Goal: Register for event/course

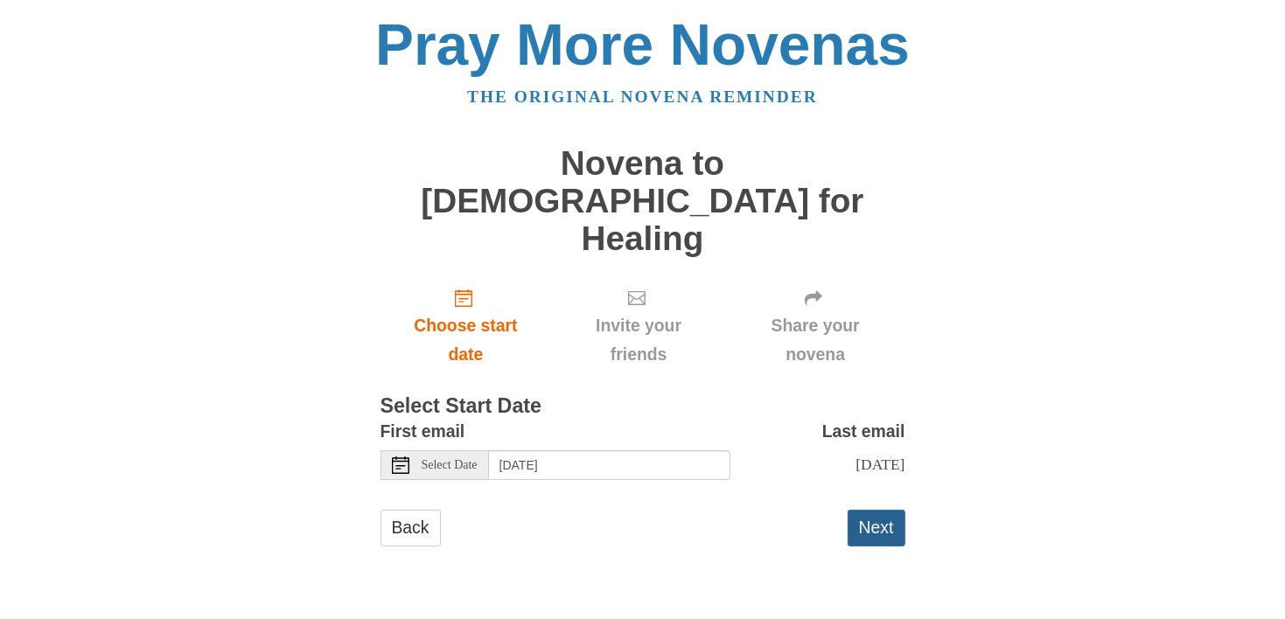
click at [875, 510] on button "Next" at bounding box center [877, 528] width 58 height 36
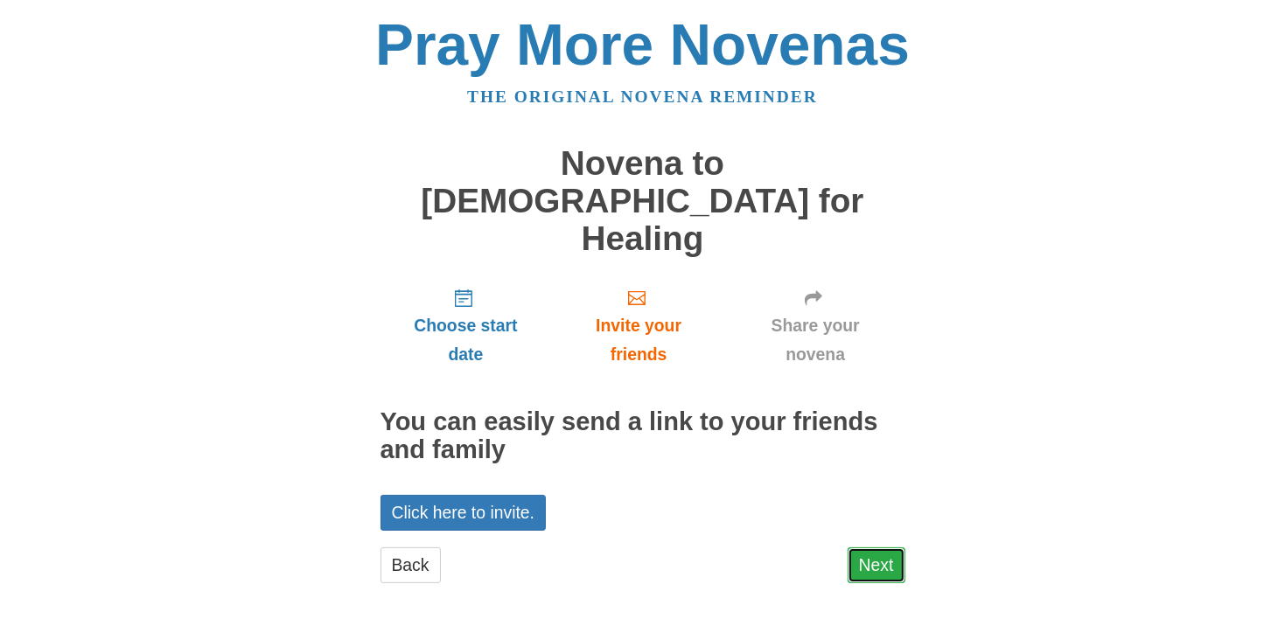
click at [850, 548] on link "Next" at bounding box center [877, 566] width 58 height 36
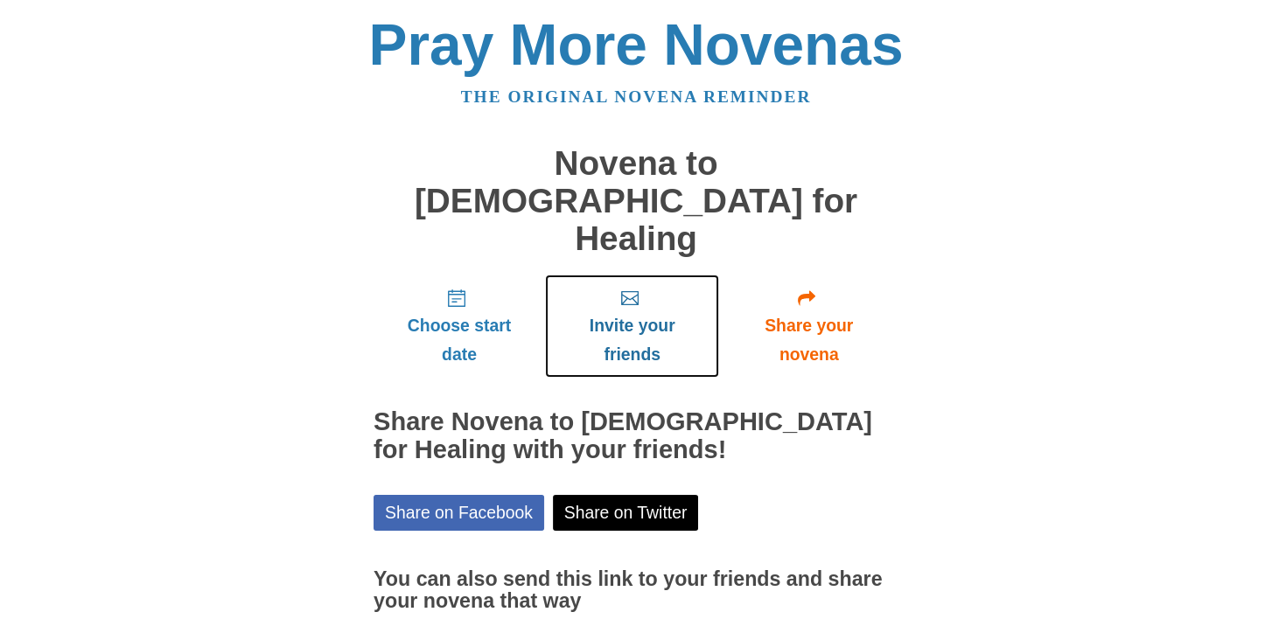
click at [634, 311] on span "Invite your friends" at bounding box center [631, 340] width 139 height 58
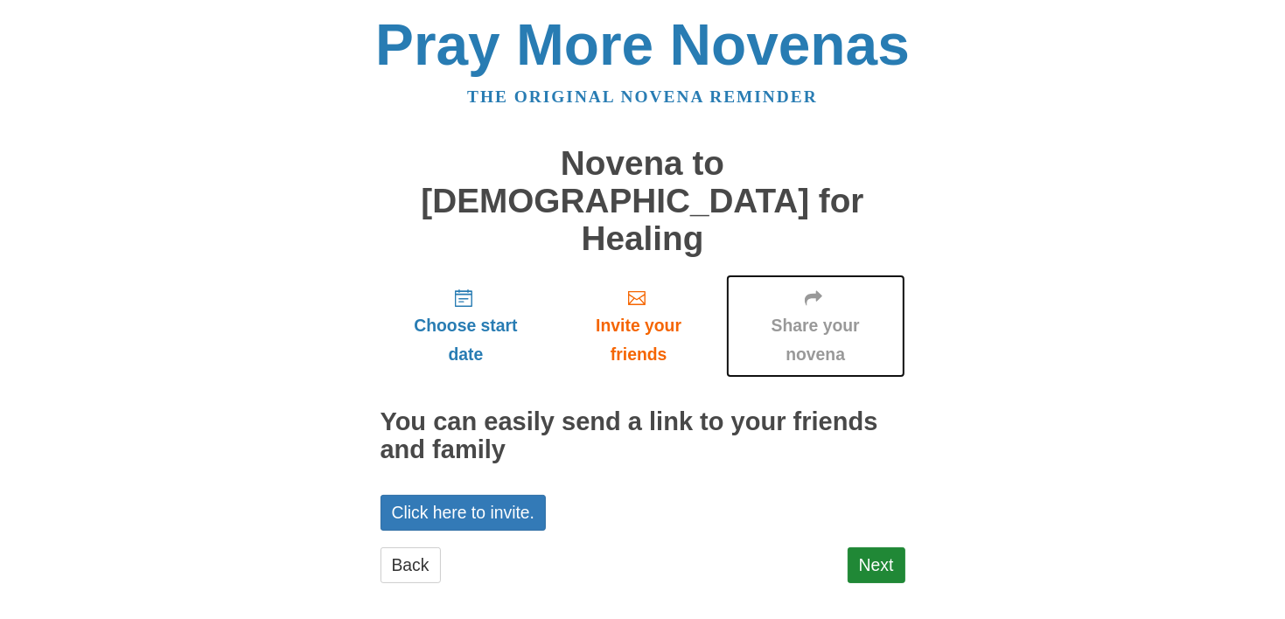
click at [807, 311] on span "Share your novena" at bounding box center [816, 340] width 144 height 58
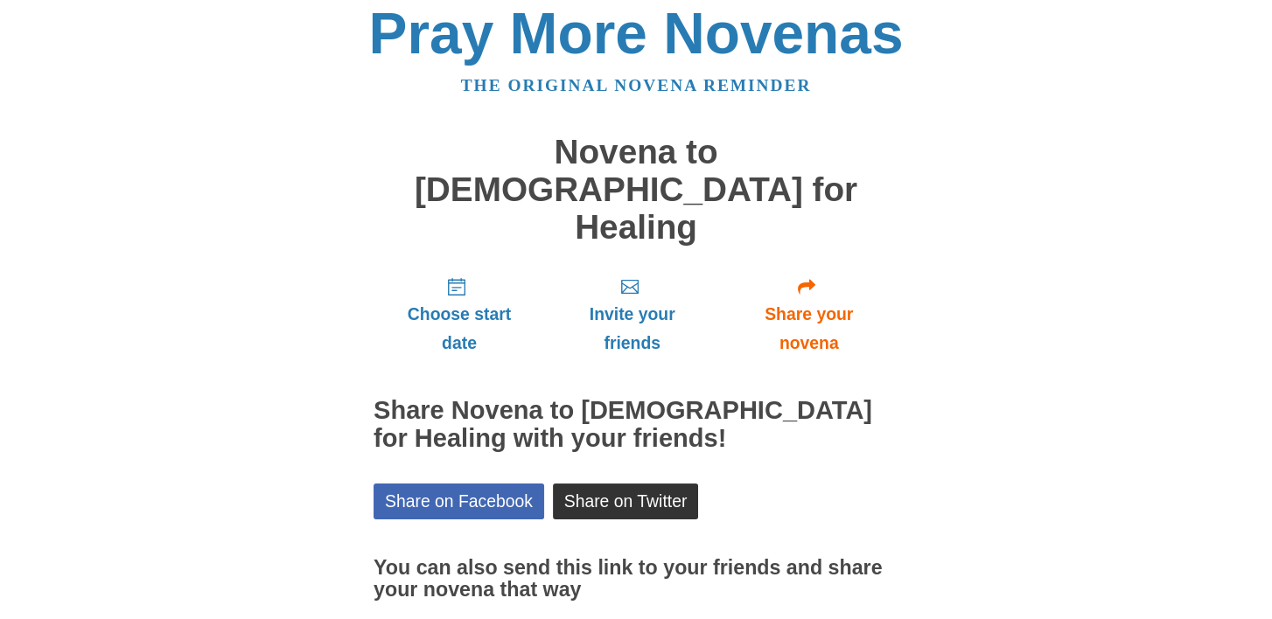
scroll to position [81, 0]
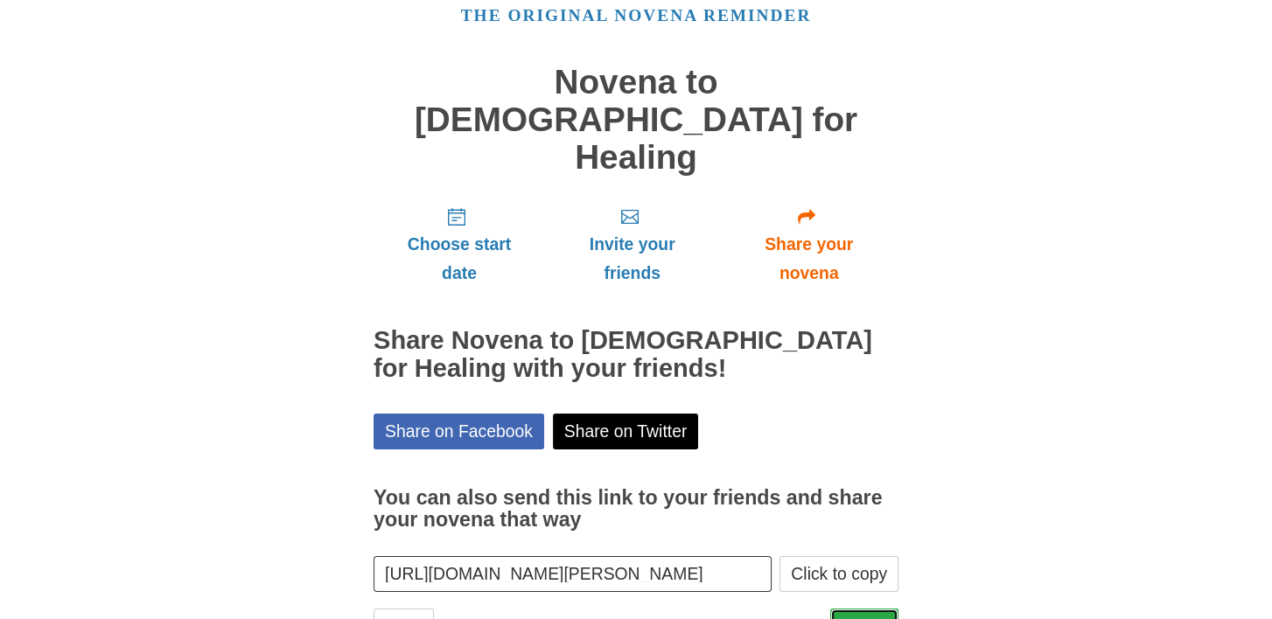
click at [870, 609] on link "Finish" at bounding box center [864, 627] width 68 height 36
